Goal: Information Seeking & Learning: Learn about a topic

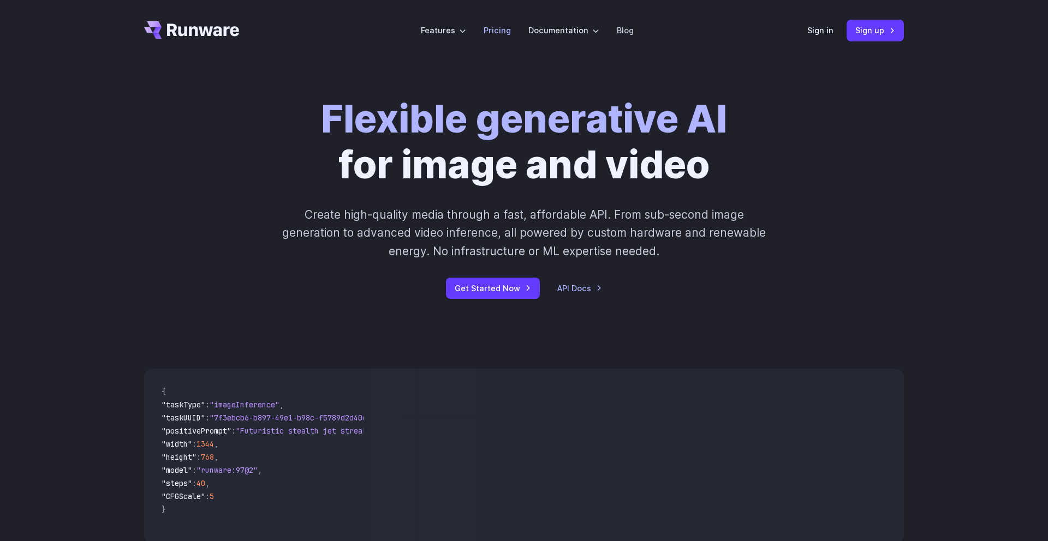
click at [502, 32] on link "Pricing" at bounding box center [496, 30] width 27 height 13
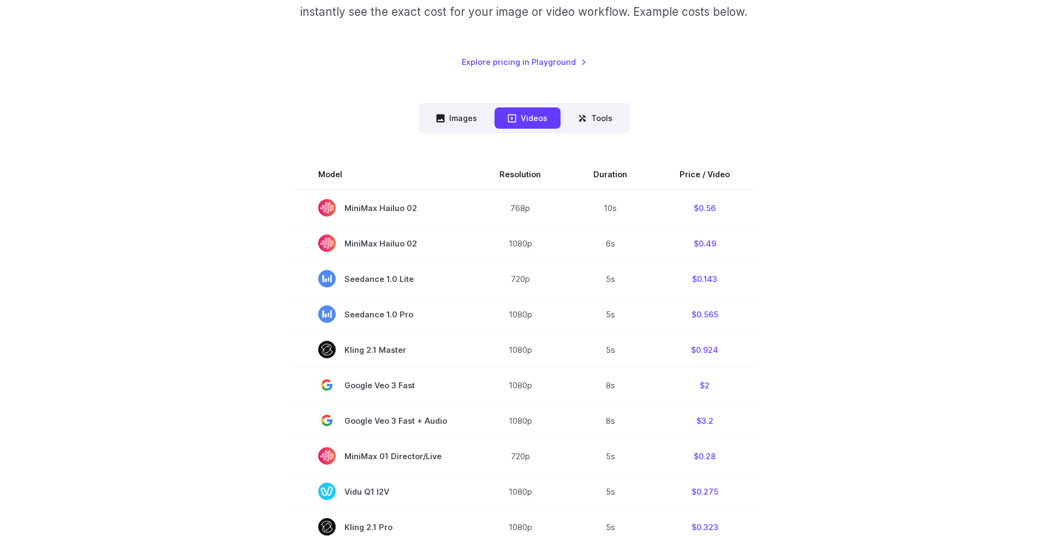
scroll to position [205, 0]
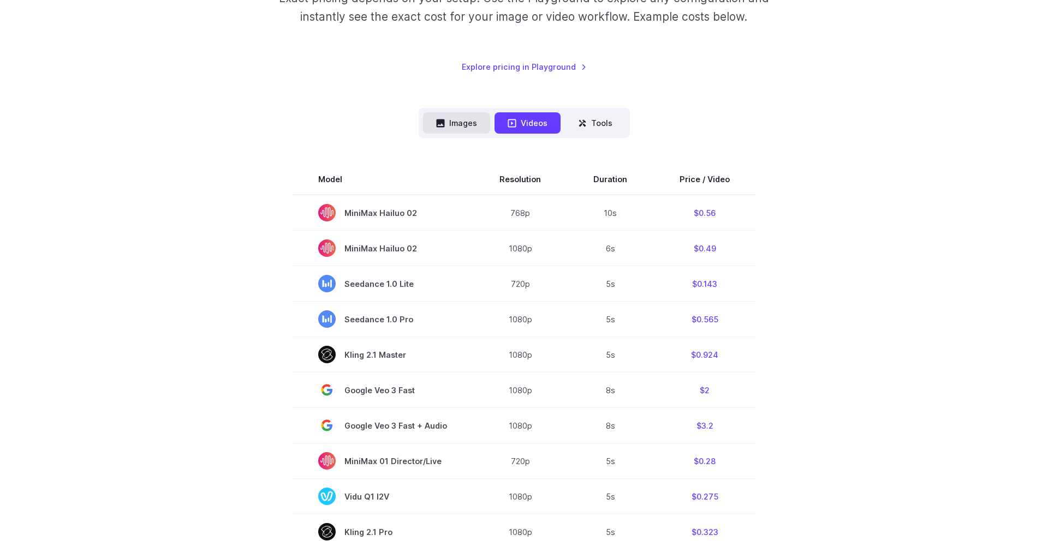
click at [469, 129] on button "Images" at bounding box center [456, 122] width 67 height 21
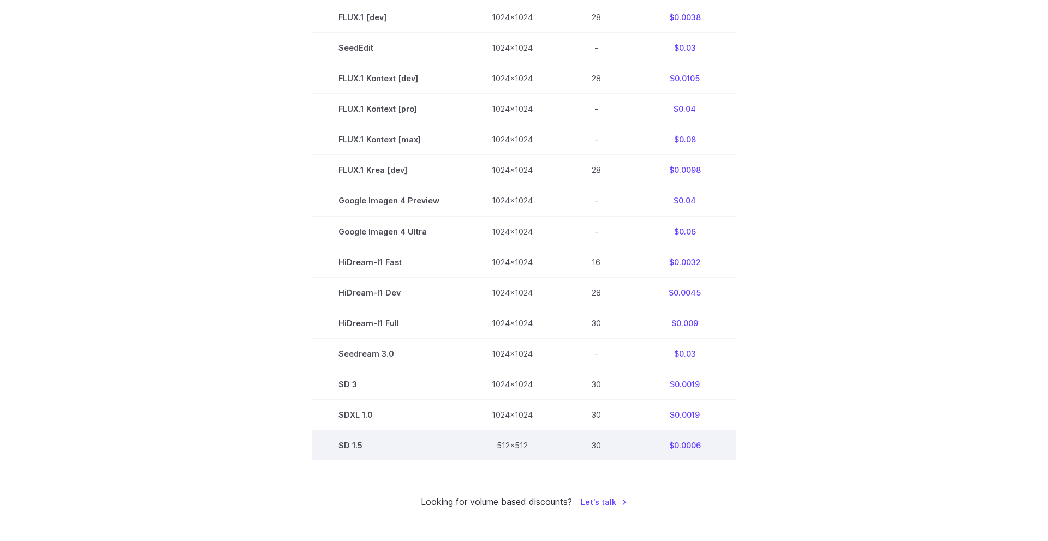
scroll to position [428, 0]
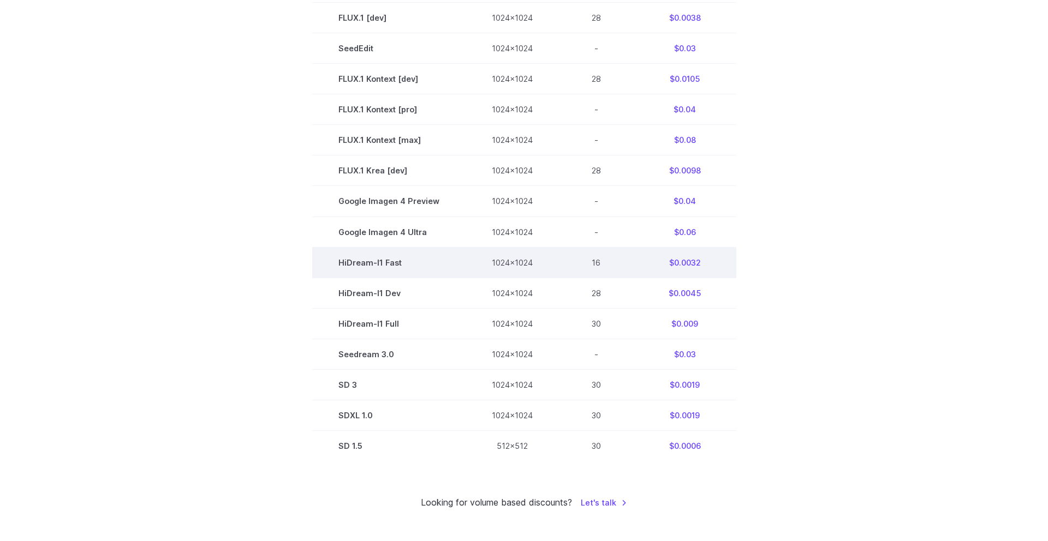
click at [384, 263] on td "HiDream-I1 Fast" at bounding box center [388, 262] width 153 height 31
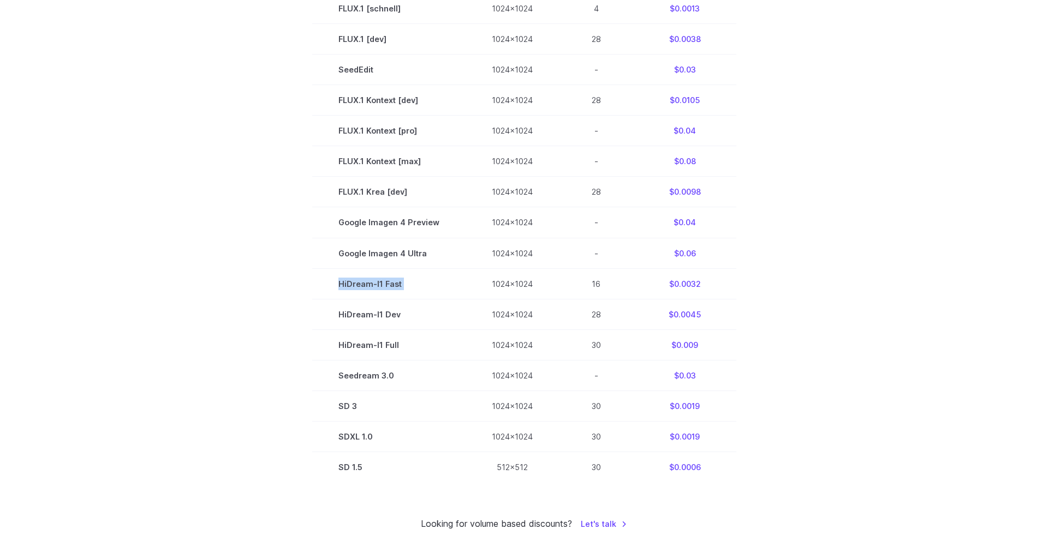
scroll to position [427, 0]
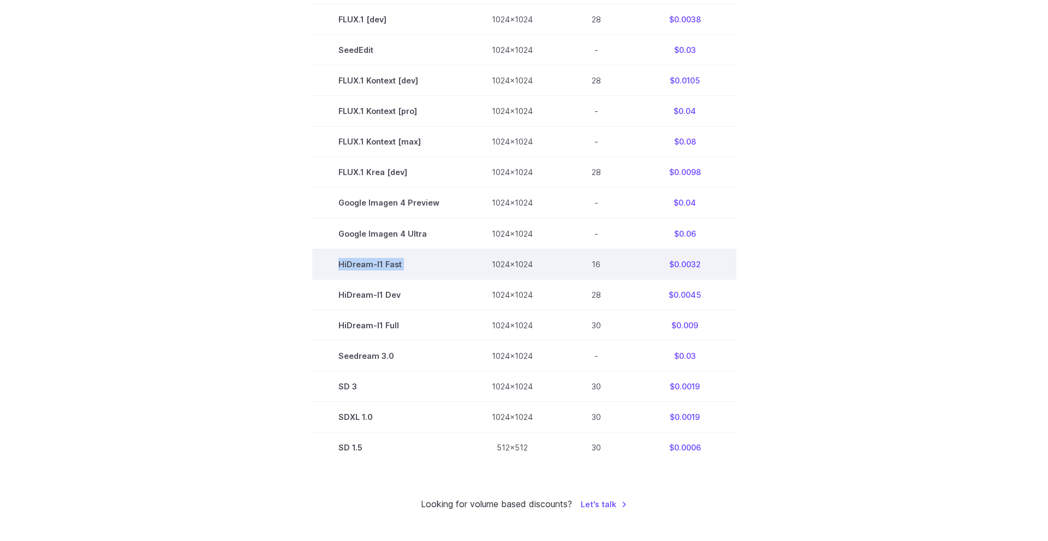
click at [385, 264] on td "HiDream-I1 Fast" at bounding box center [388, 264] width 153 height 31
